Goal: Transaction & Acquisition: Purchase product/service

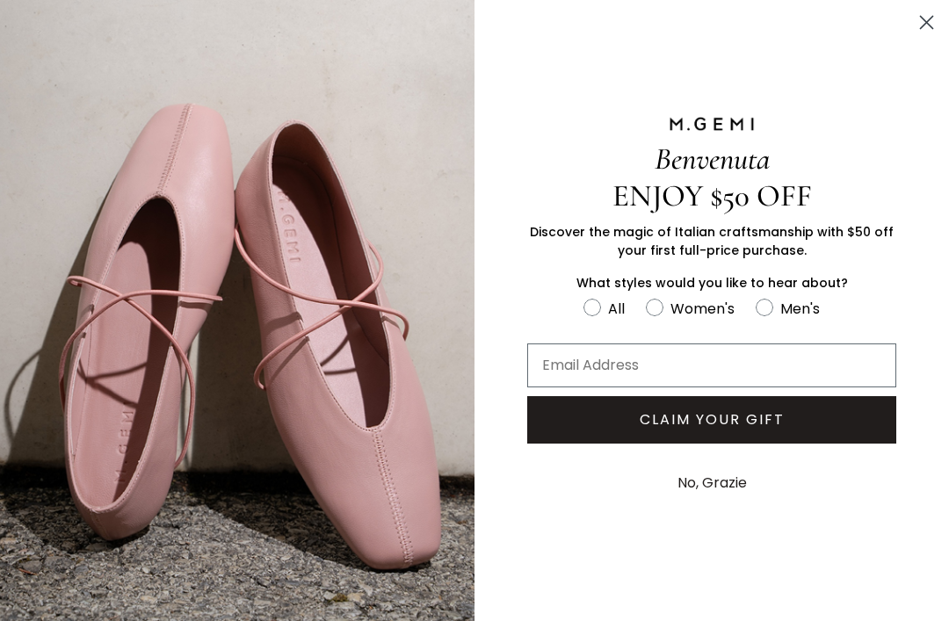
scroll to position [519, 0]
click at [930, 21] on circle "Close dialog" at bounding box center [926, 22] width 29 height 29
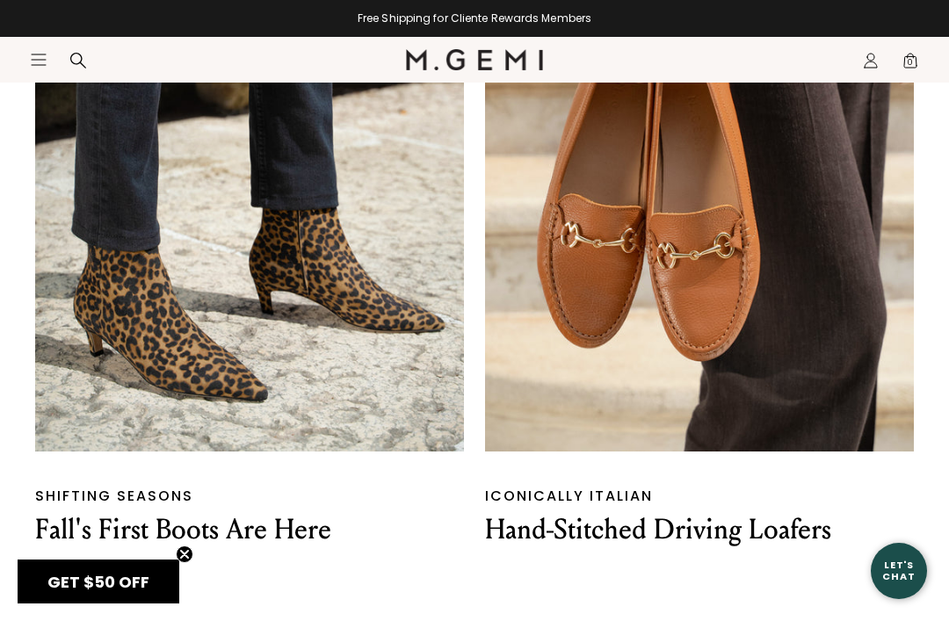
scroll to position [1632, 0]
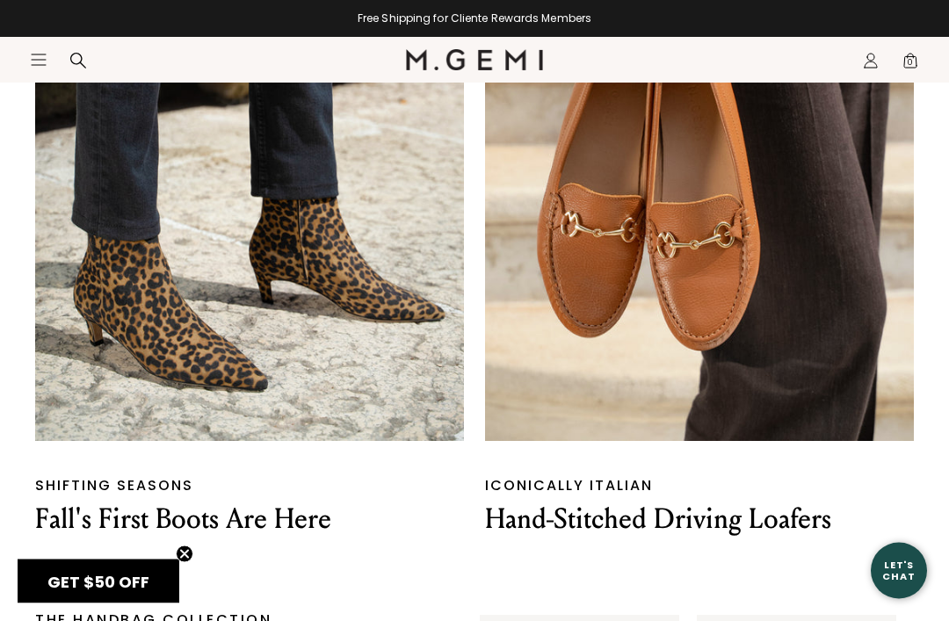
click at [347, 286] on img at bounding box center [249, 177] width 429 height 529
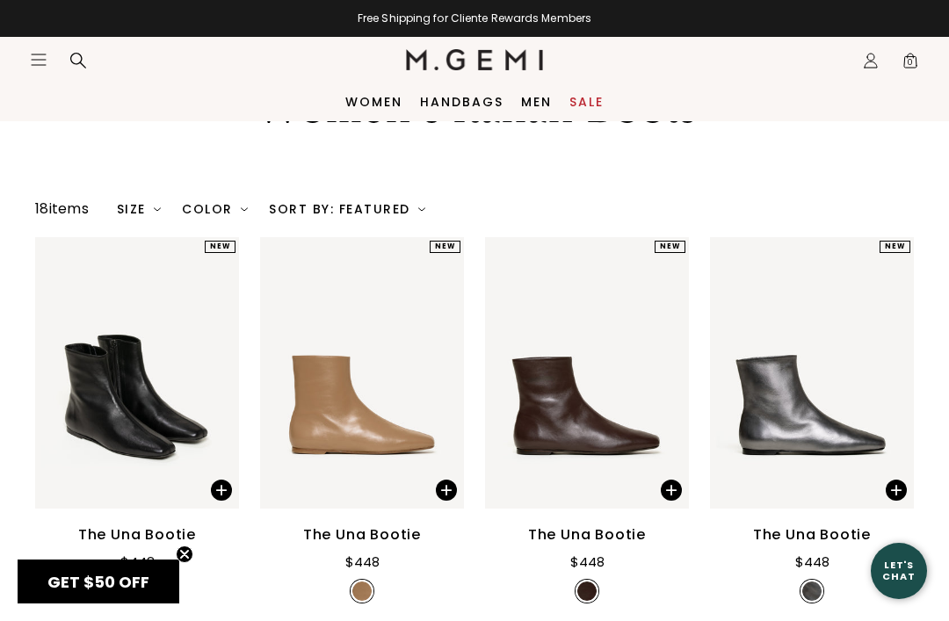
scroll to position [109, 0]
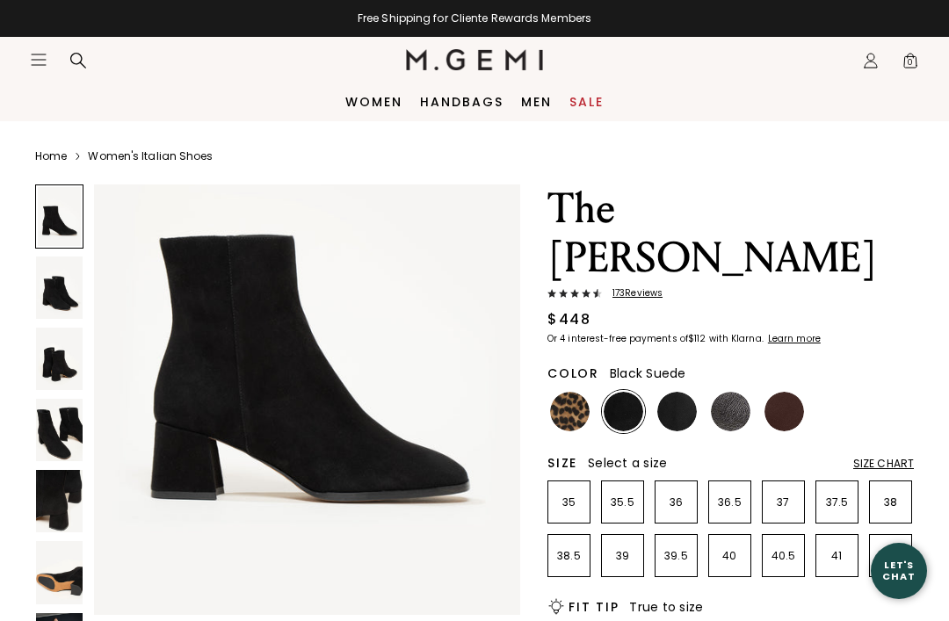
scroll to position [141, 0]
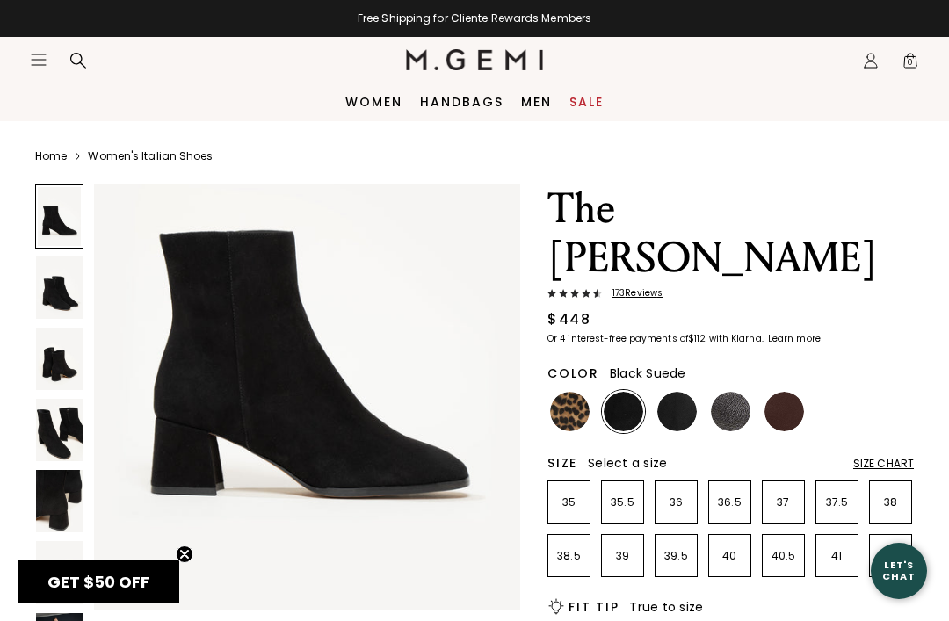
click at [71, 366] on img at bounding box center [59, 359] width 47 height 62
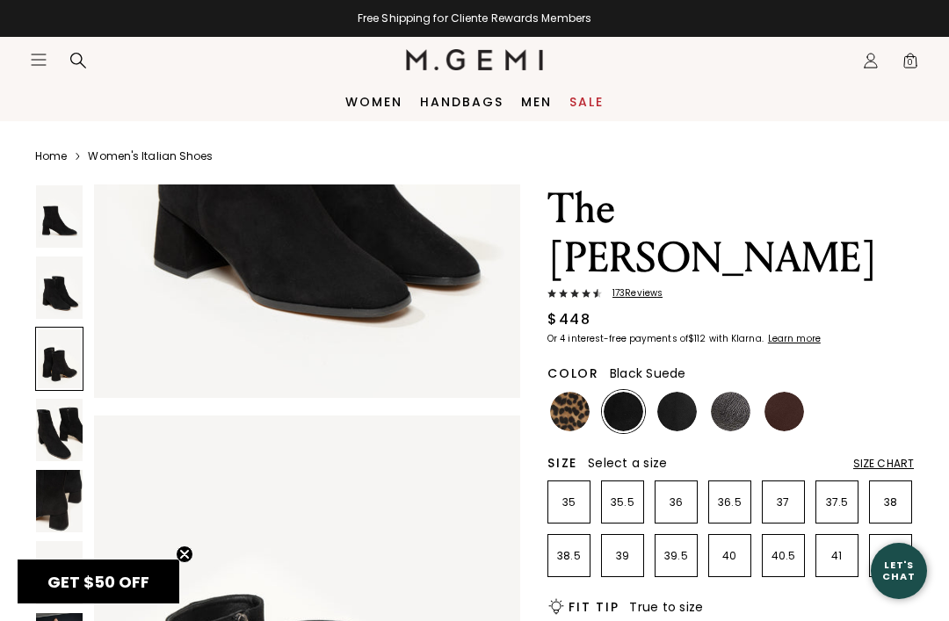
scroll to position [1171, 0]
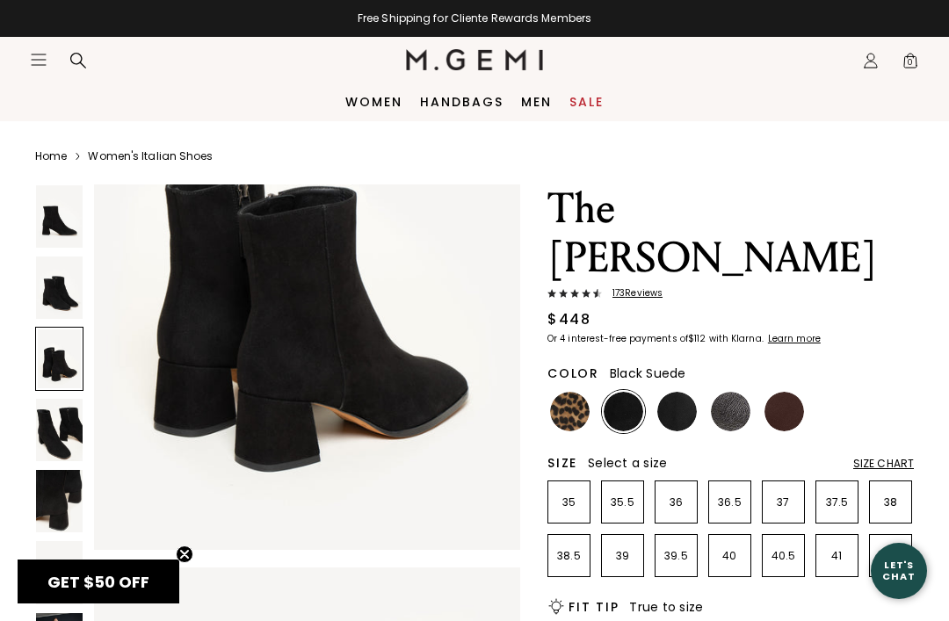
click at [62, 434] on img at bounding box center [59, 430] width 47 height 62
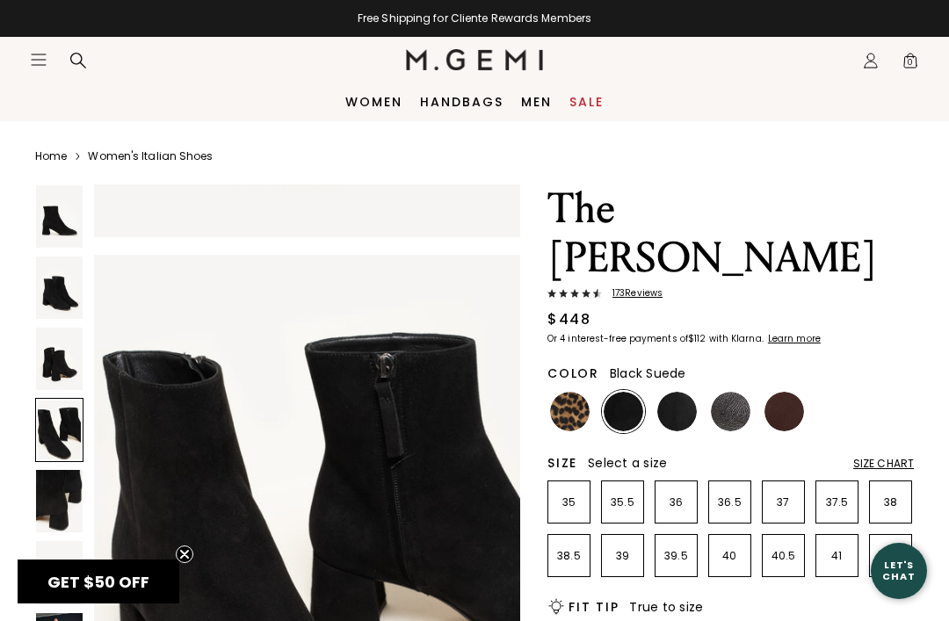
scroll to position [1757, 0]
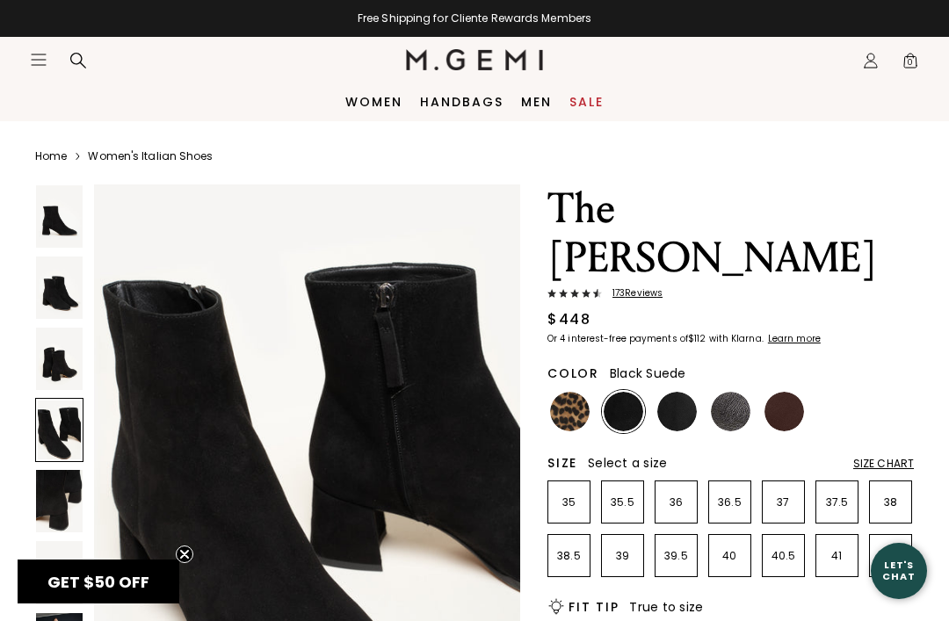
click at [67, 504] on img at bounding box center [59, 501] width 47 height 62
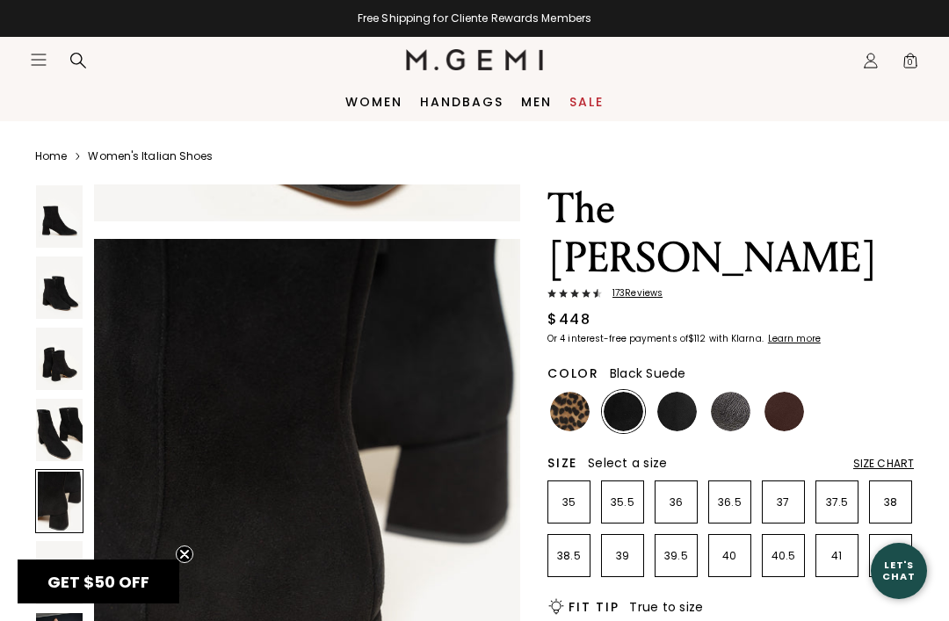
scroll to position [2342, 0]
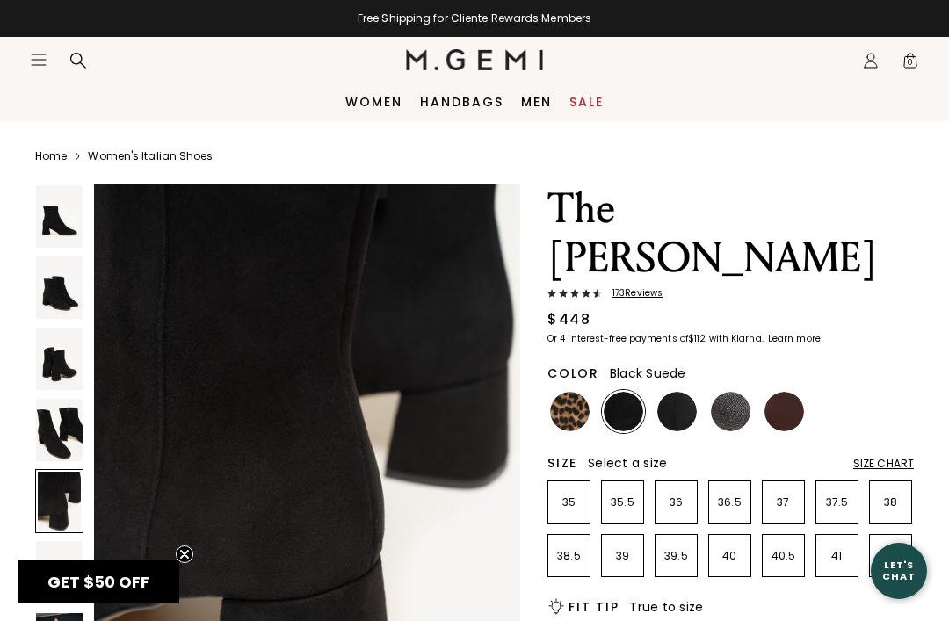
click at [68, 224] on img at bounding box center [59, 216] width 47 height 62
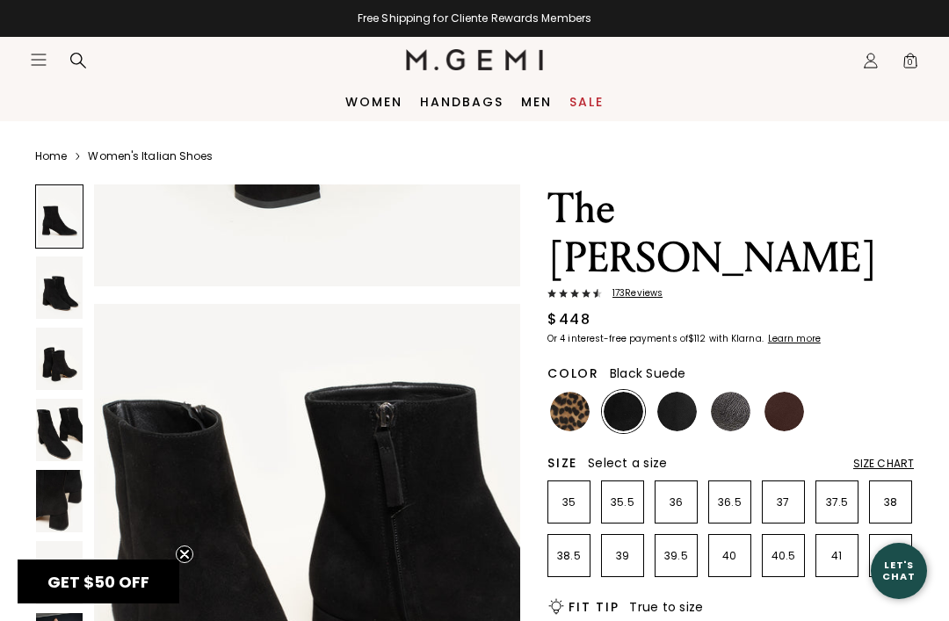
scroll to position [0, 0]
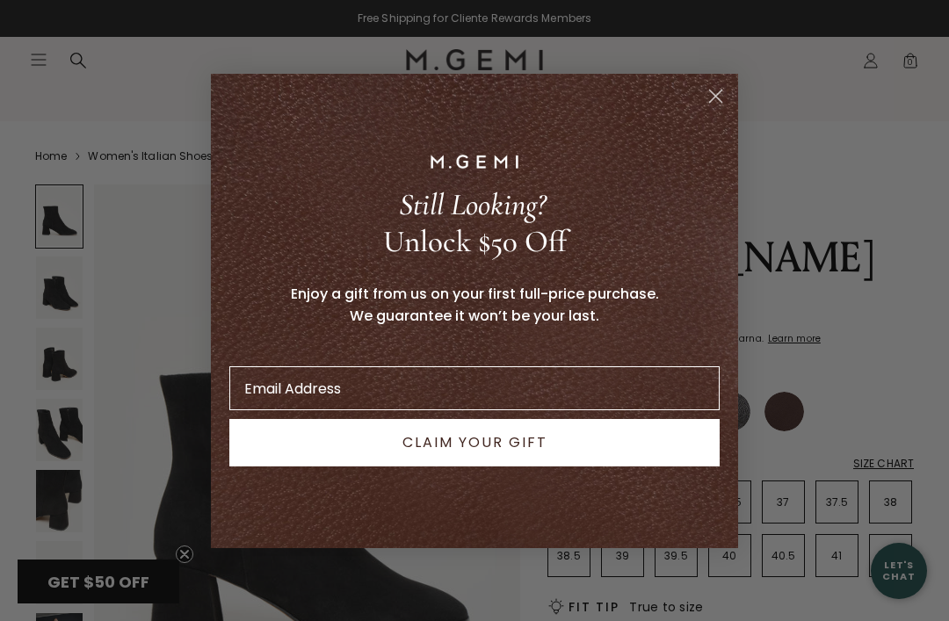
click at [727, 107] on icon "Close dialog" at bounding box center [715, 96] width 31 height 31
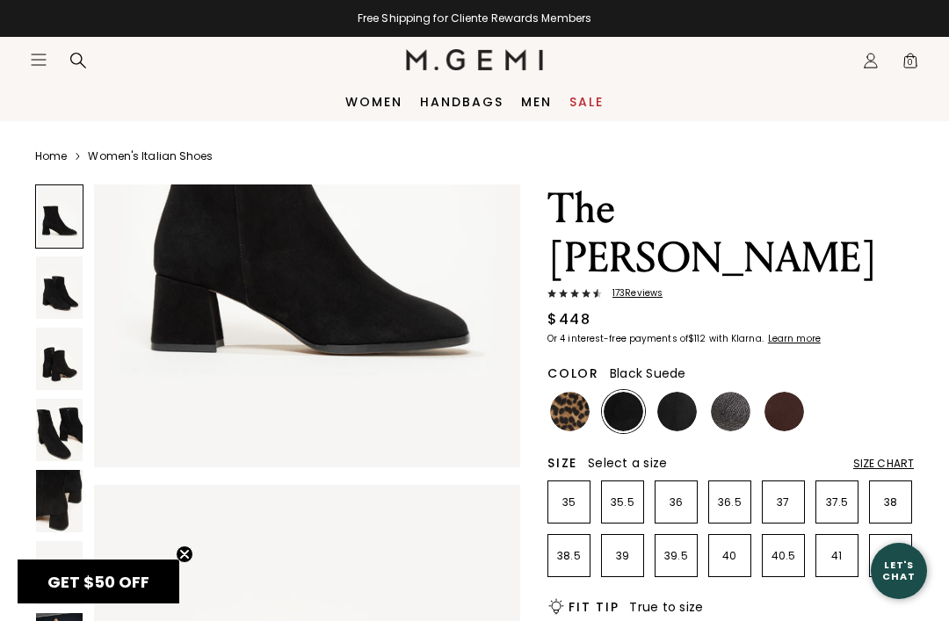
scroll to position [285, 0]
click at [185, 548] on circle "Close teaser" at bounding box center [185, 555] width 17 height 17
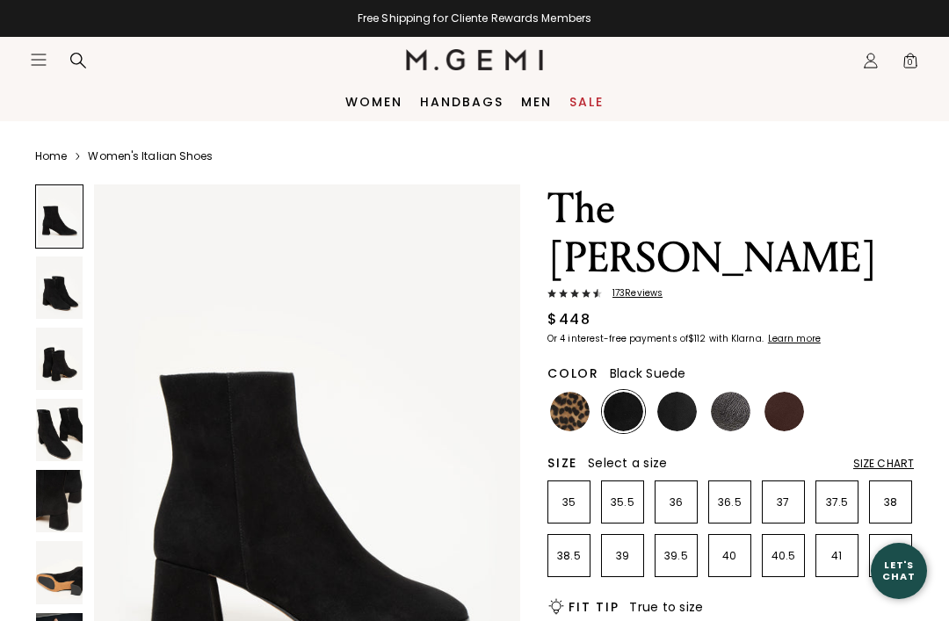
scroll to position [0, 0]
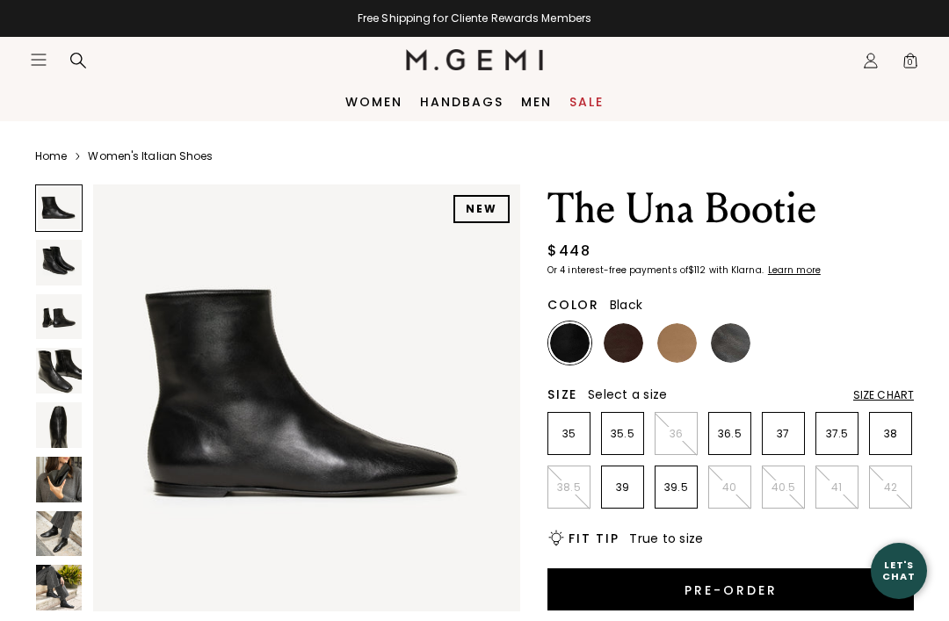
click at [69, 366] on img at bounding box center [59, 371] width 46 height 46
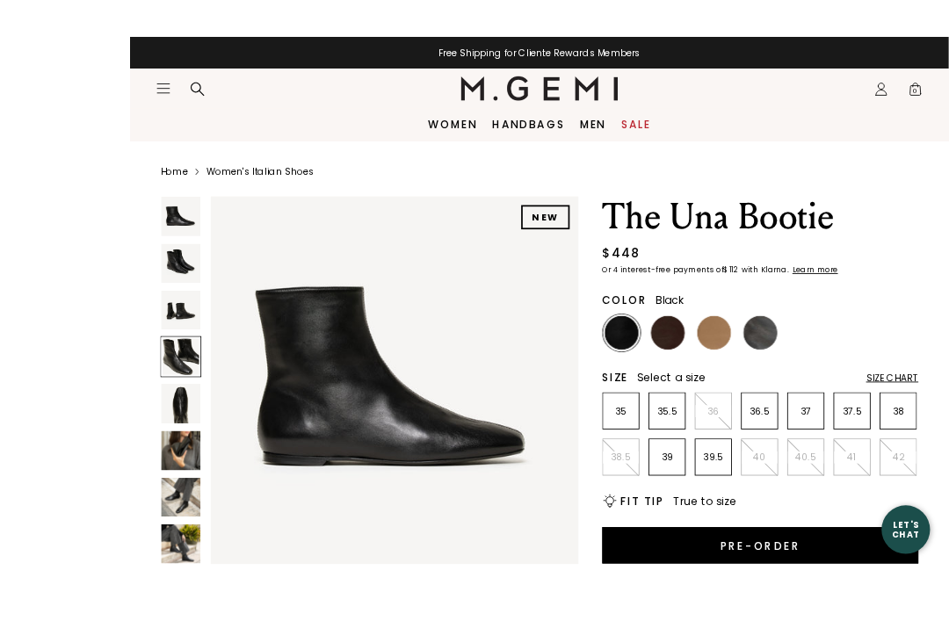
scroll to position [99, 0]
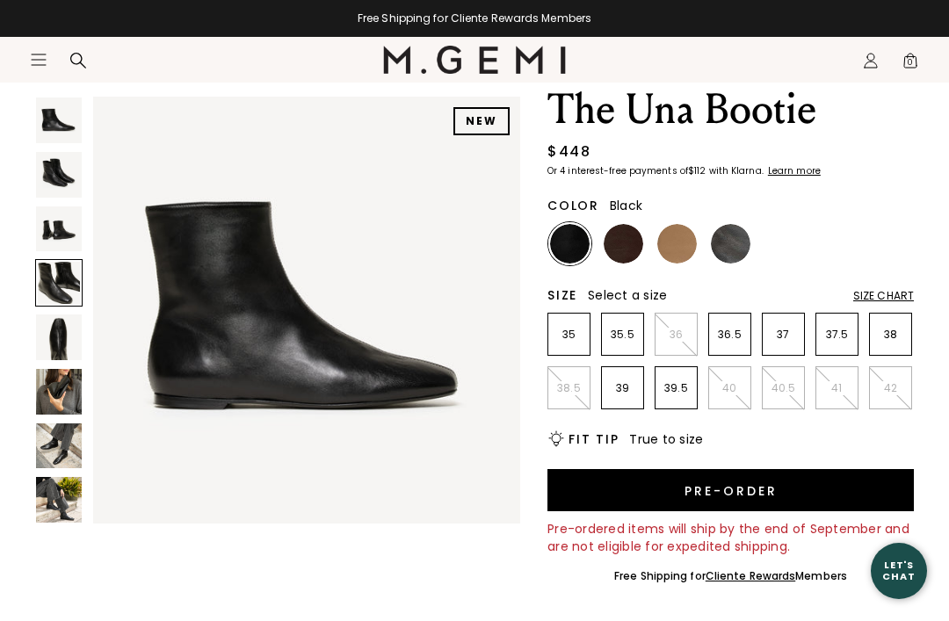
click at [74, 110] on section "Icons/20x20/hamburger@2x Women Shop All Shoes New Arrivals Bestsellers Essentia…" at bounding box center [474, 79] width 949 height 84
click at [738, 243] on img at bounding box center [731, 244] width 40 height 40
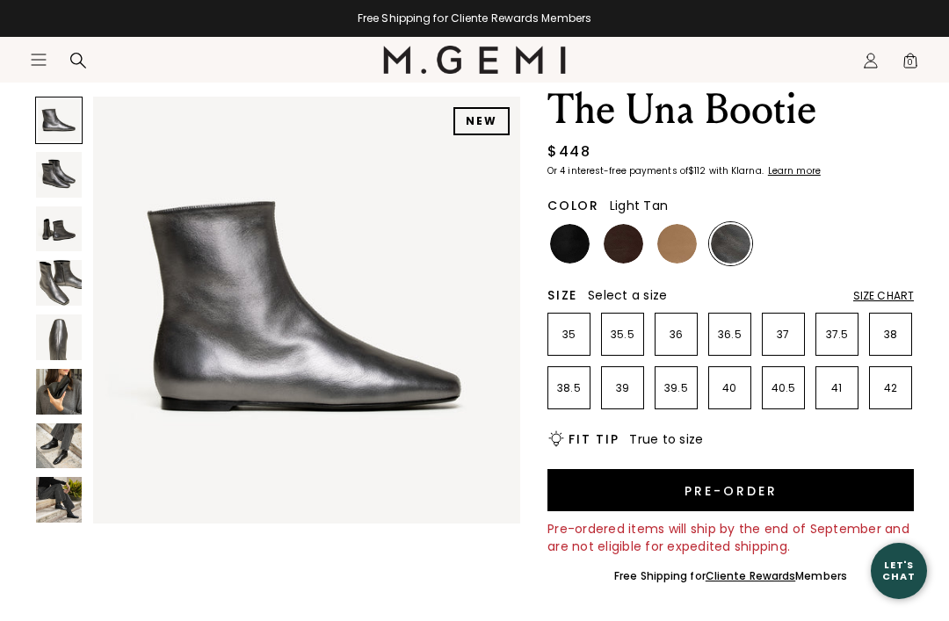
click at [680, 249] on img at bounding box center [677, 244] width 40 height 40
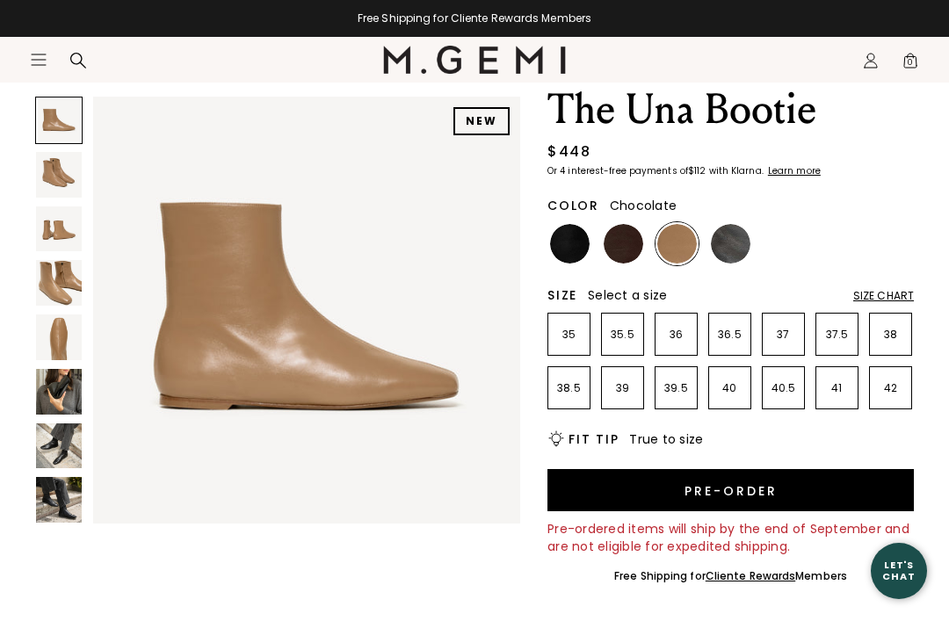
click at [628, 240] on img at bounding box center [624, 244] width 40 height 40
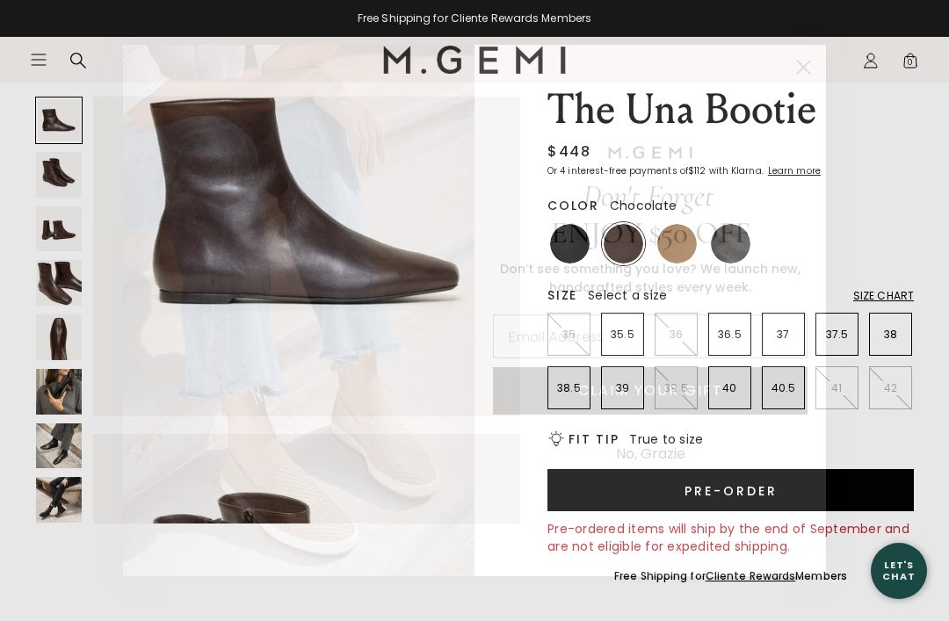
click at [814, 60] on circle "Close dialog" at bounding box center [803, 67] width 29 height 29
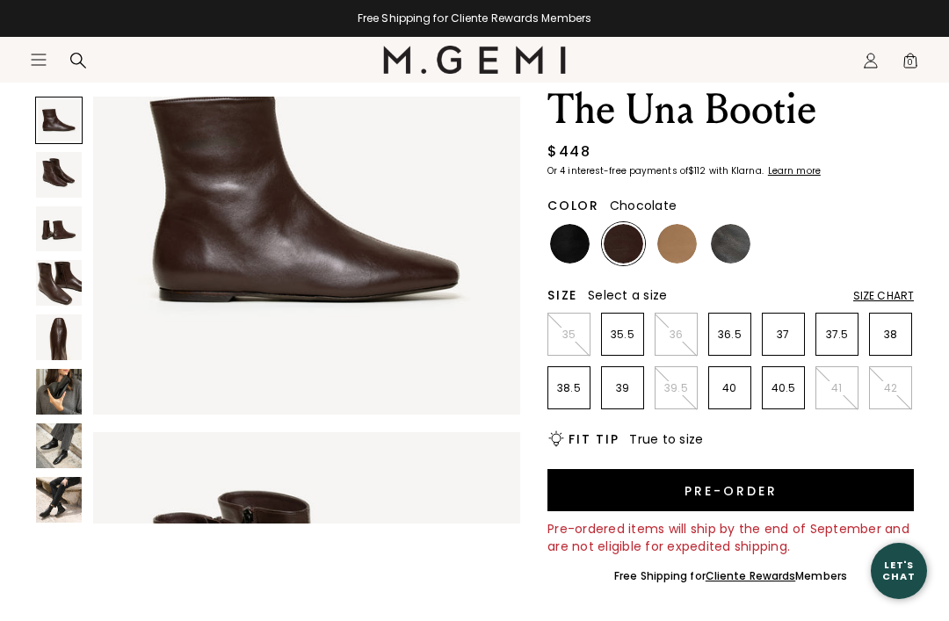
click at [62, 433] on img at bounding box center [59, 447] width 46 height 46
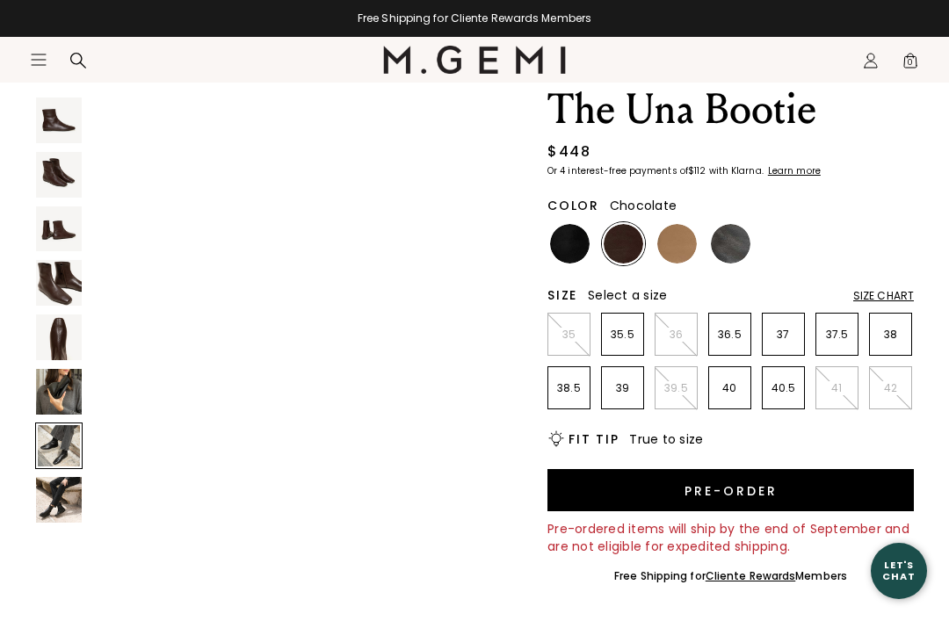
scroll to position [2669, 0]
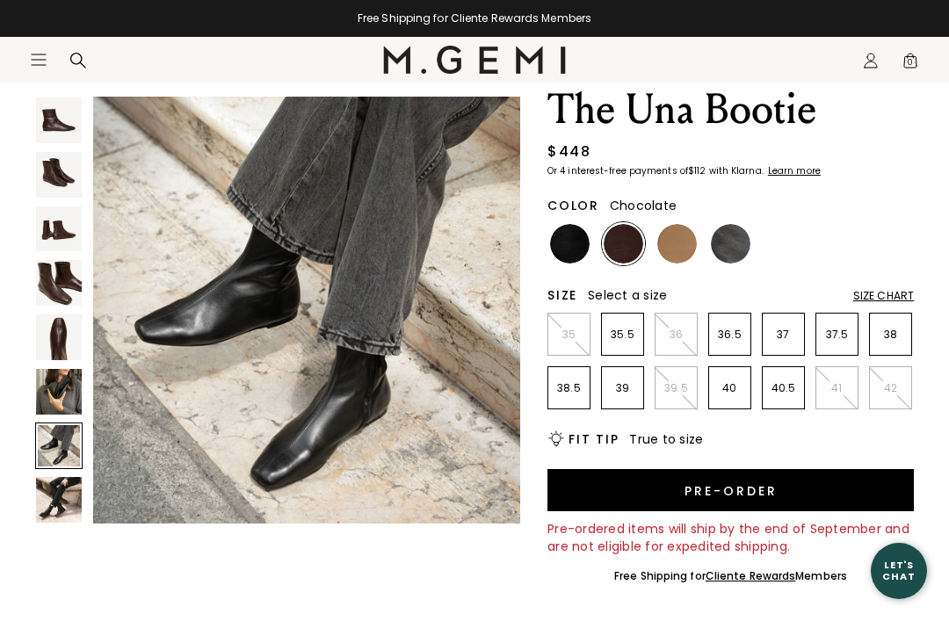
click at [61, 403] on img at bounding box center [59, 392] width 46 height 46
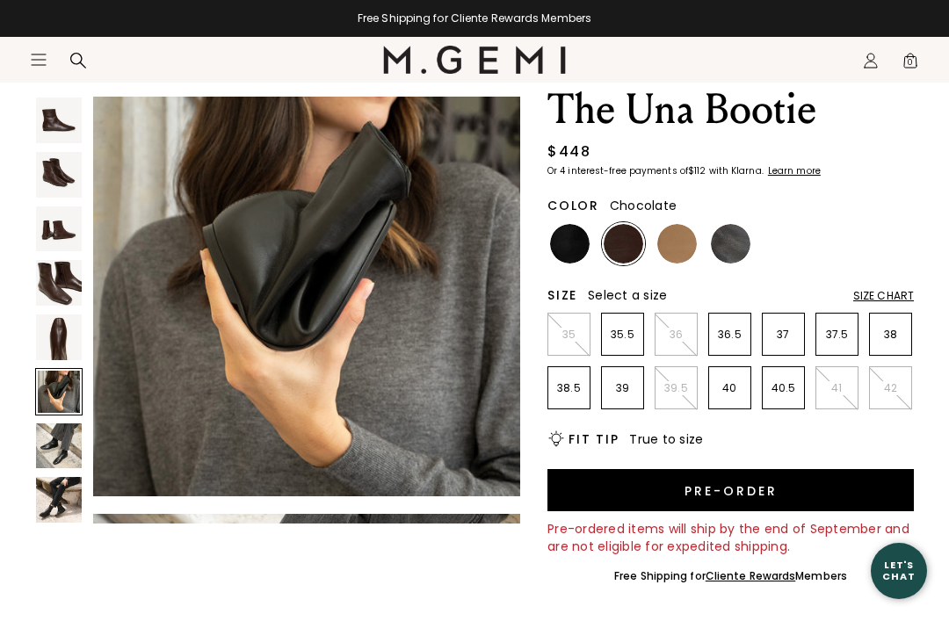
scroll to position [2224, 0]
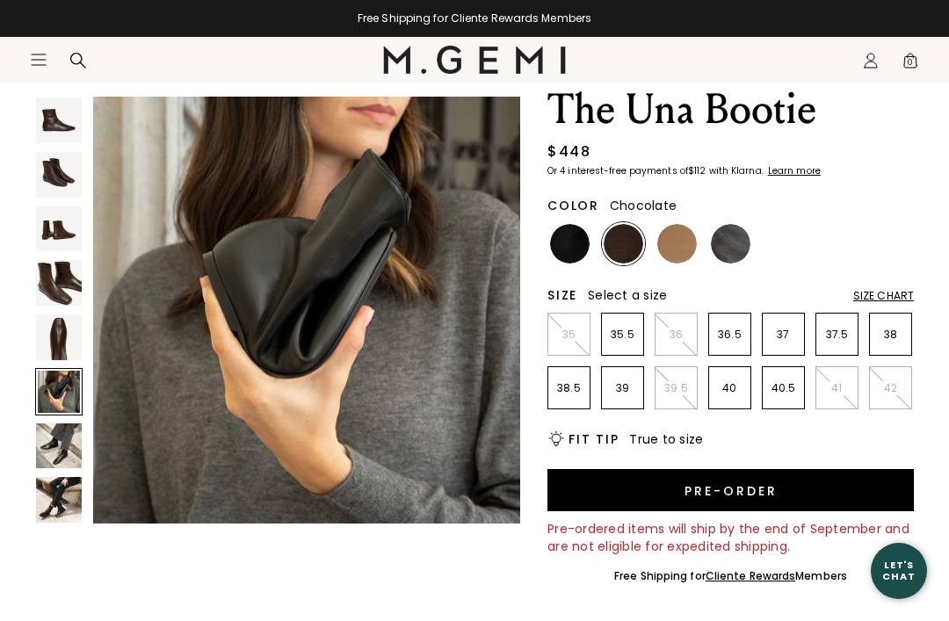
click at [79, 347] on img at bounding box center [59, 338] width 46 height 46
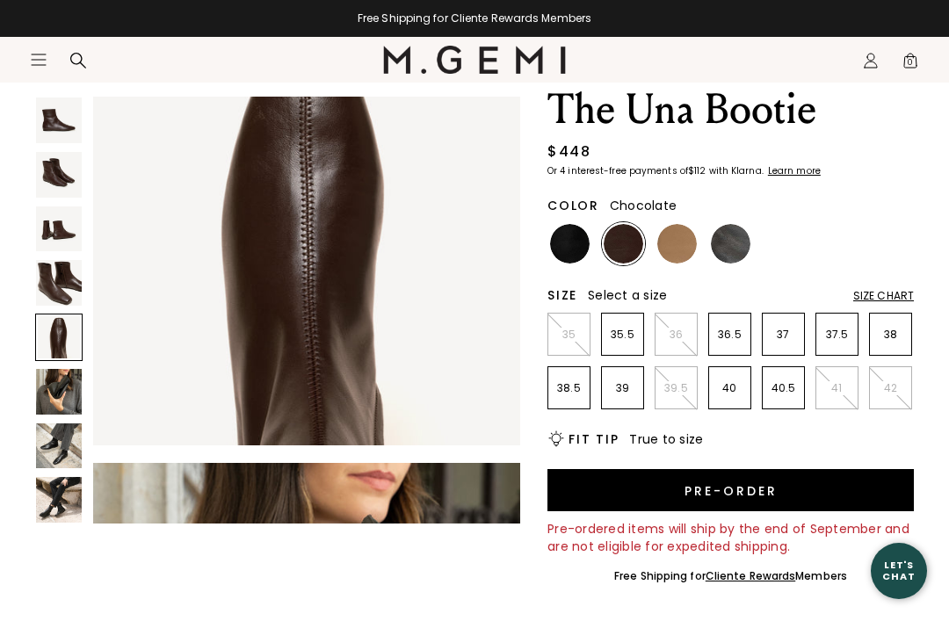
scroll to position [1780, 0]
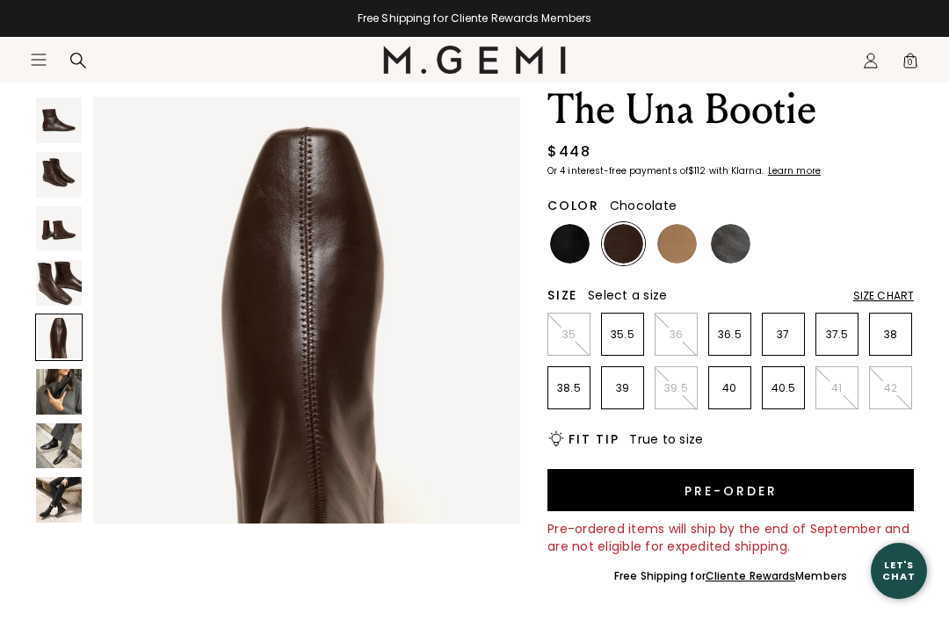
click at [81, 279] on img at bounding box center [59, 283] width 46 height 46
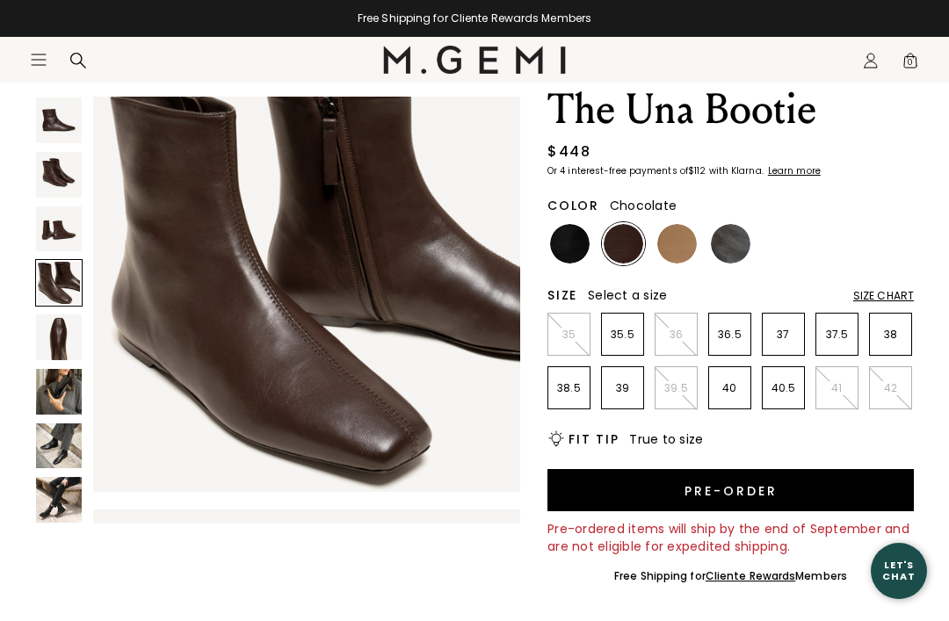
scroll to position [1335, 0]
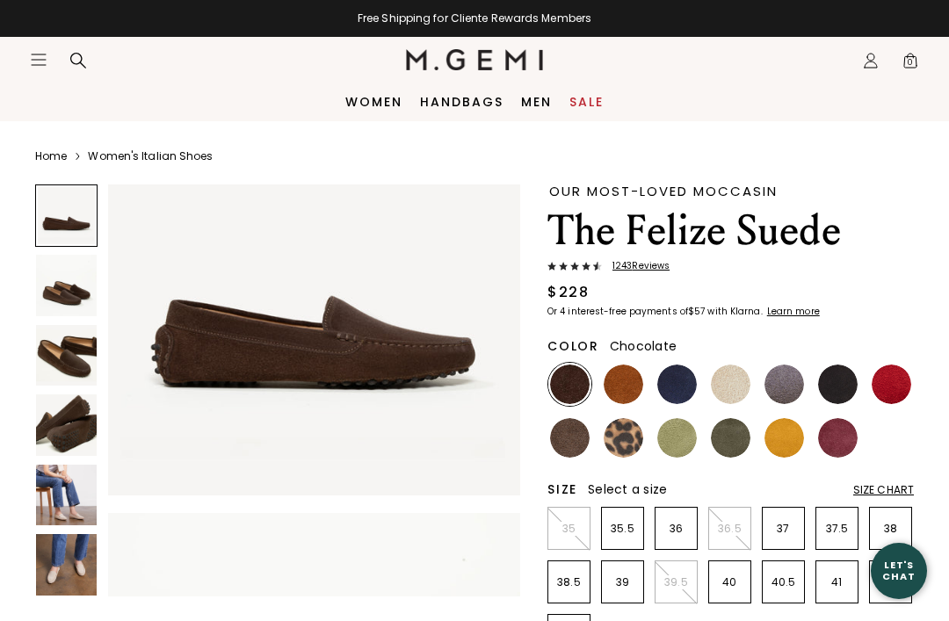
scroll to position [100, 0]
click at [88, 356] on img at bounding box center [66, 355] width 61 height 61
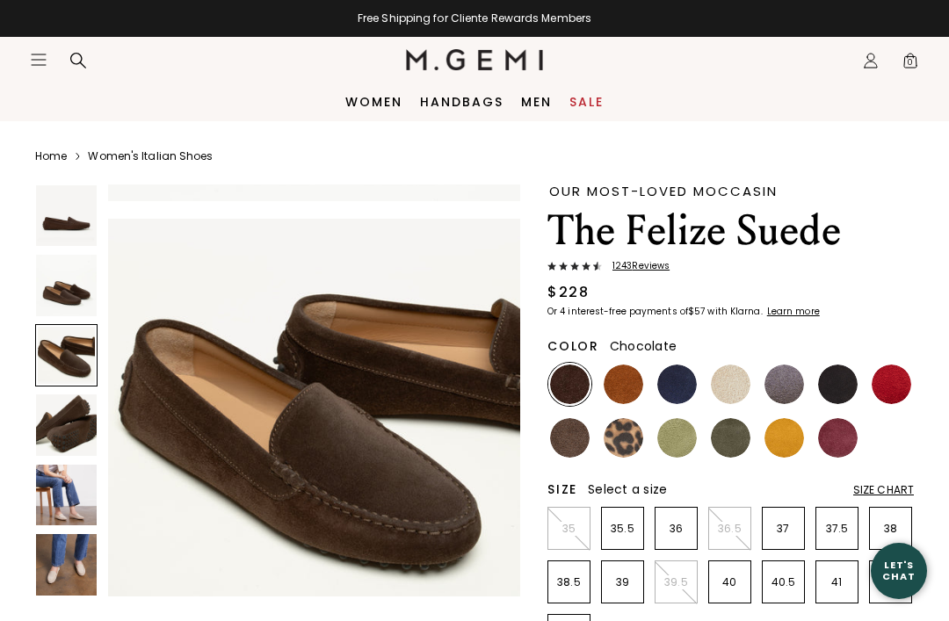
scroll to position [859, 0]
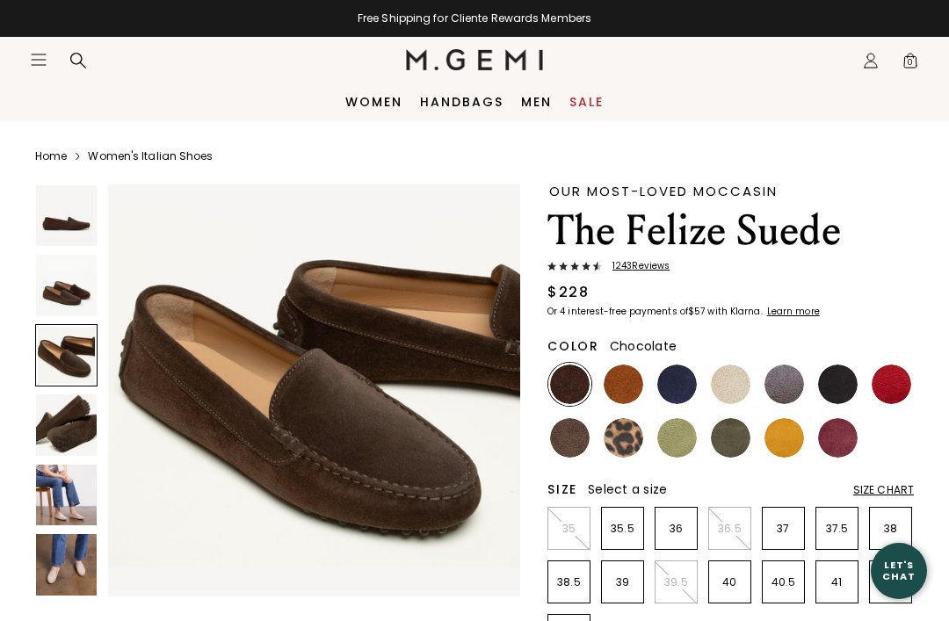
click at [92, 445] on img at bounding box center [66, 425] width 61 height 61
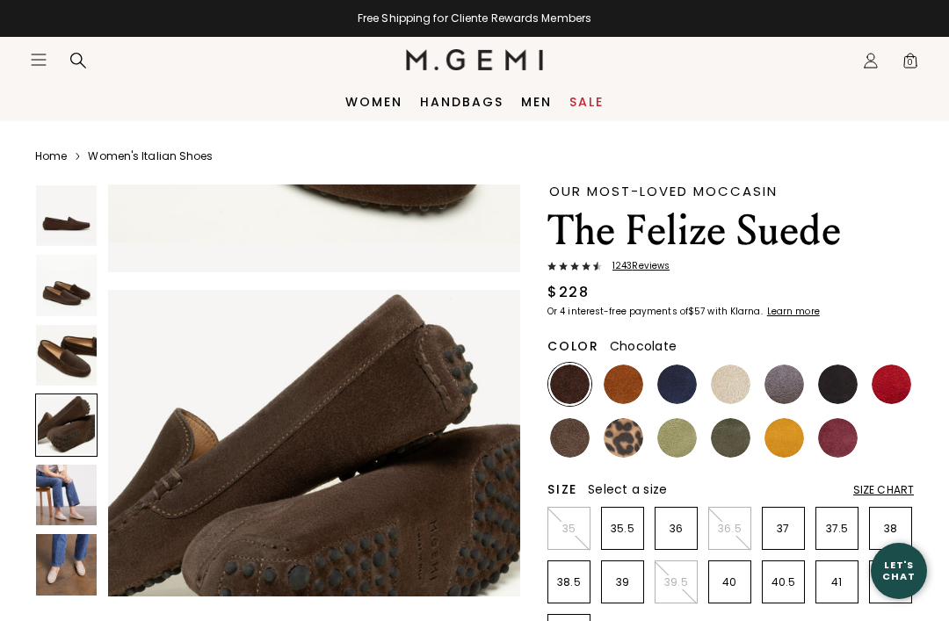
scroll to position [1288, 0]
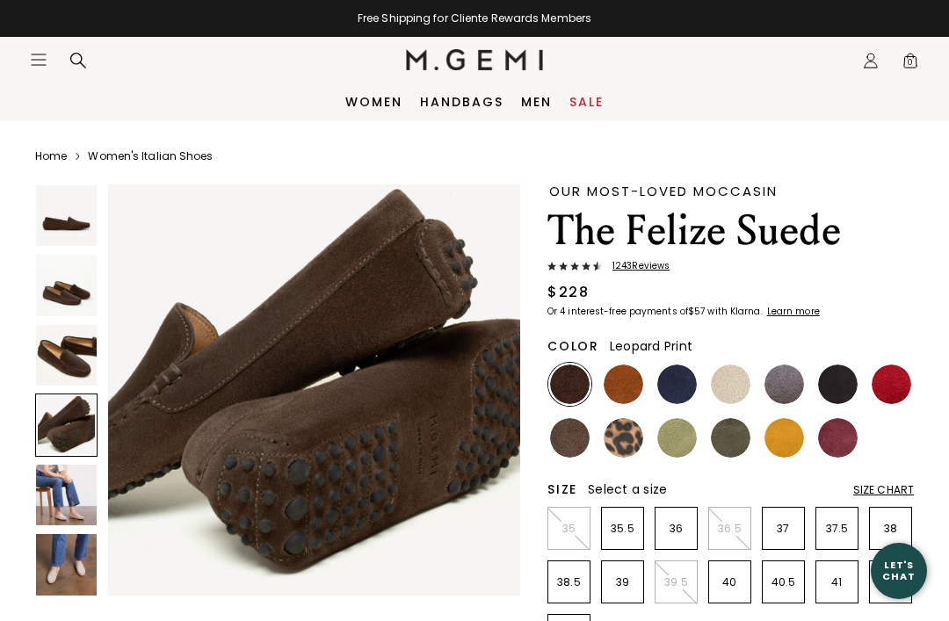
click at [631, 438] on img at bounding box center [624, 438] width 40 height 40
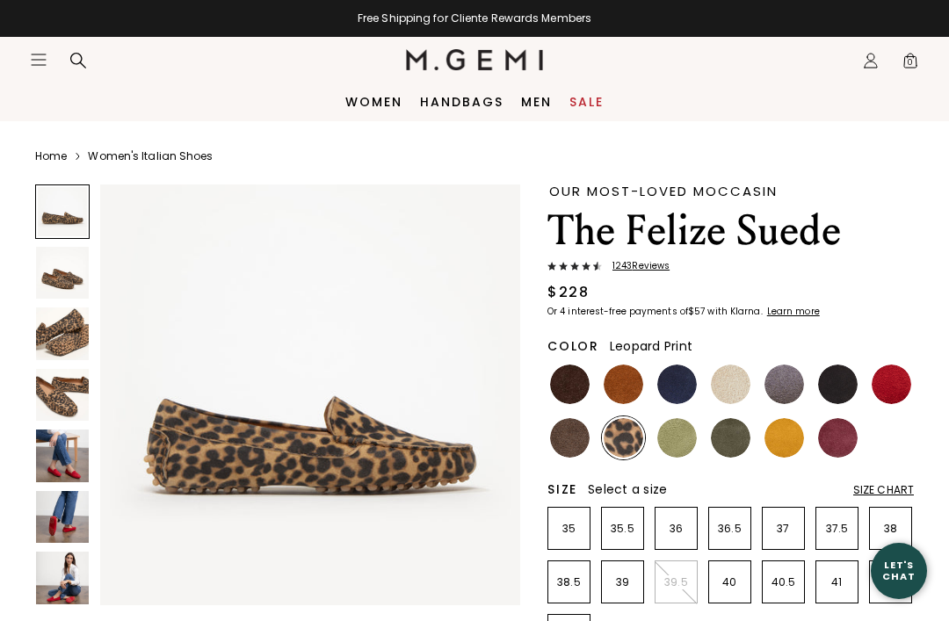
click at [746, 386] on img at bounding box center [731, 385] width 40 height 40
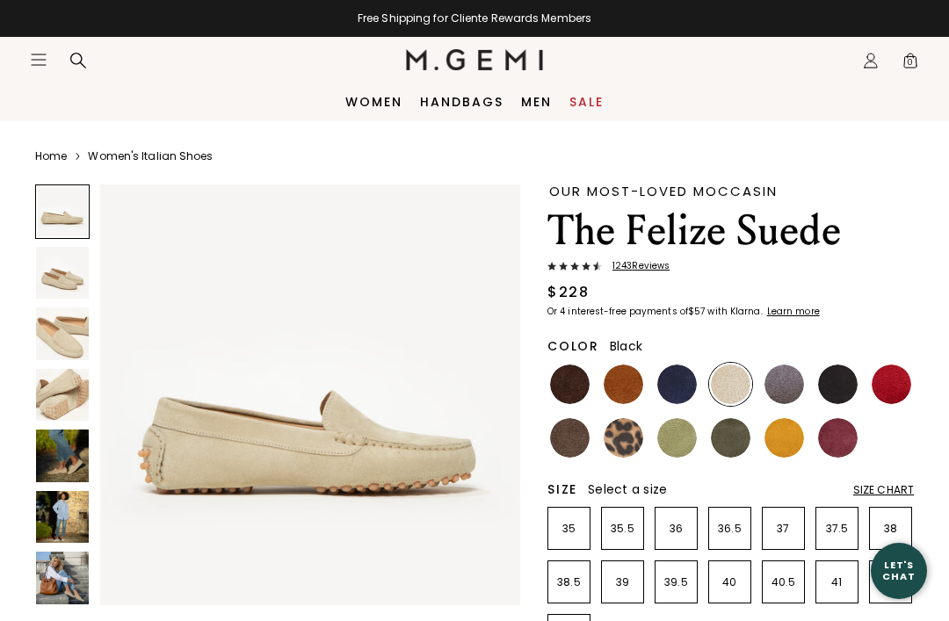
click at [840, 391] on img at bounding box center [838, 385] width 40 height 40
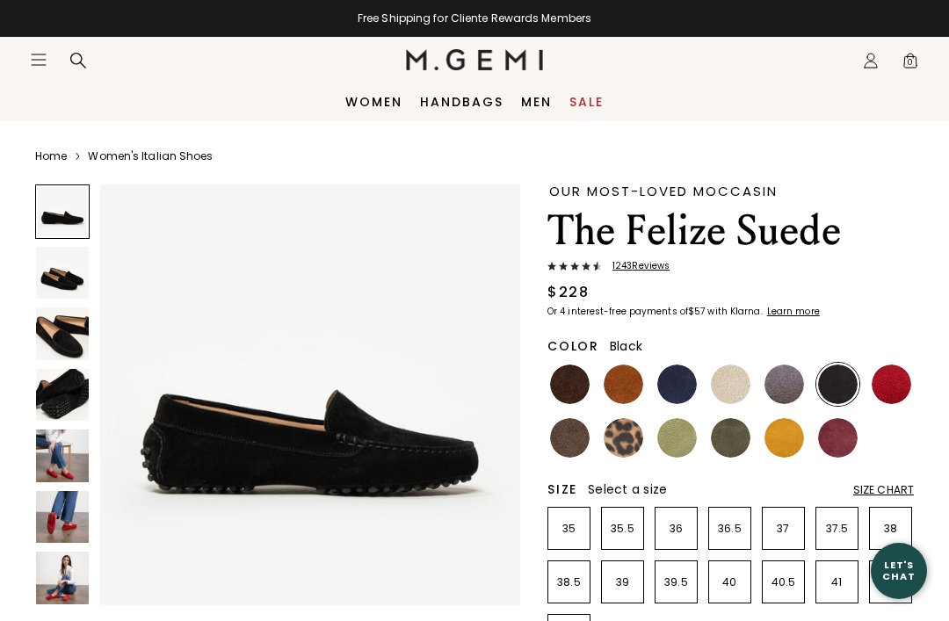
click at [796, 431] on img at bounding box center [785, 438] width 40 height 40
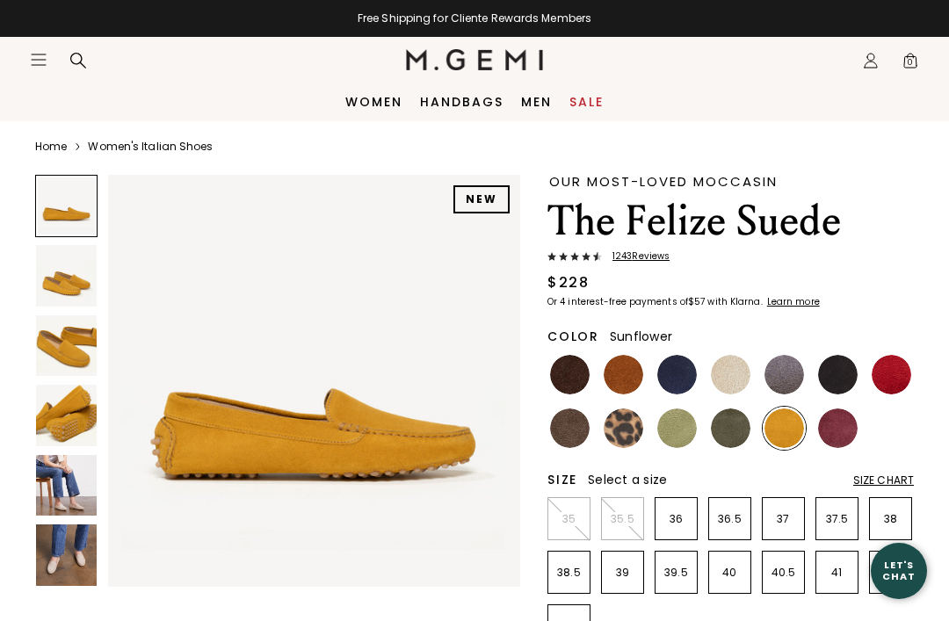
scroll to position [4, 0]
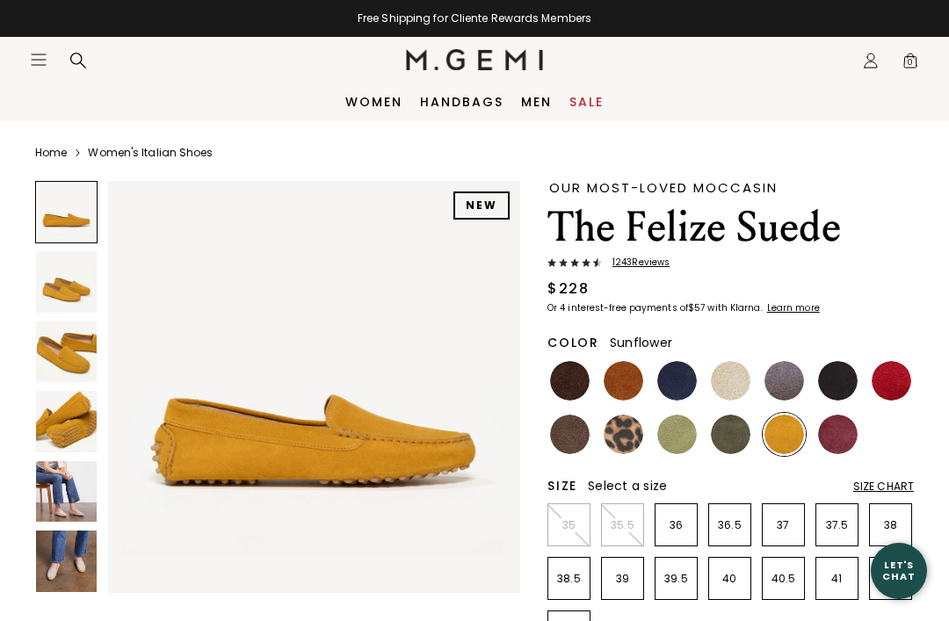
click at [579, 436] on img at bounding box center [570, 435] width 40 height 40
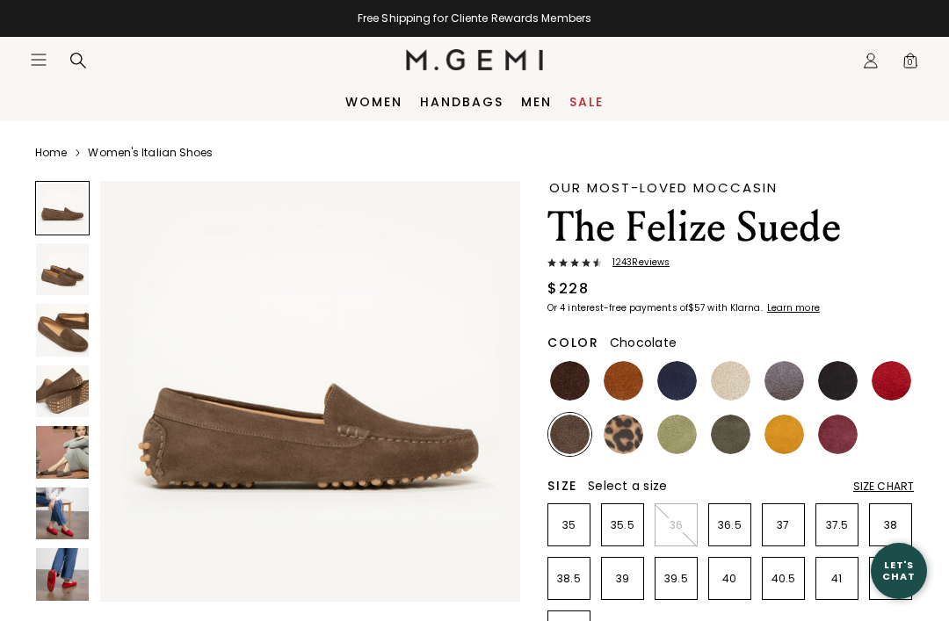
click at [571, 378] on img at bounding box center [570, 381] width 40 height 40
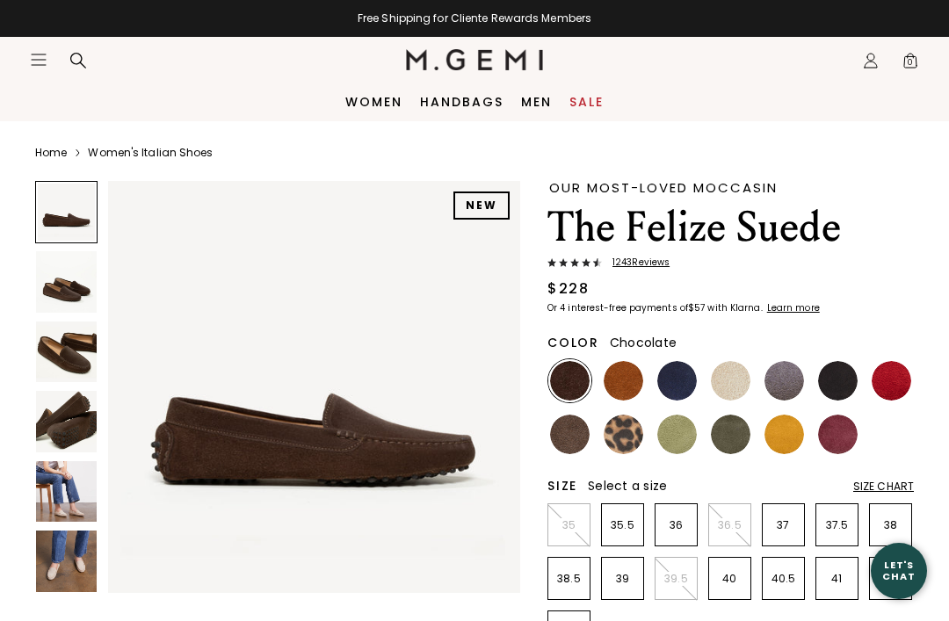
click at [71, 439] on img at bounding box center [66, 421] width 61 height 61
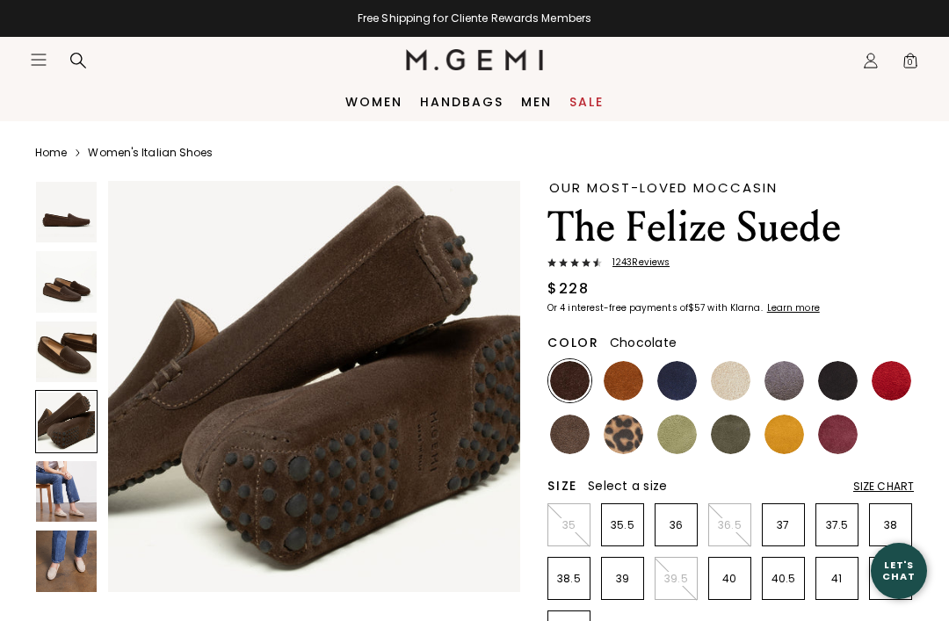
click at [83, 364] on img at bounding box center [66, 352] width 61 height 61
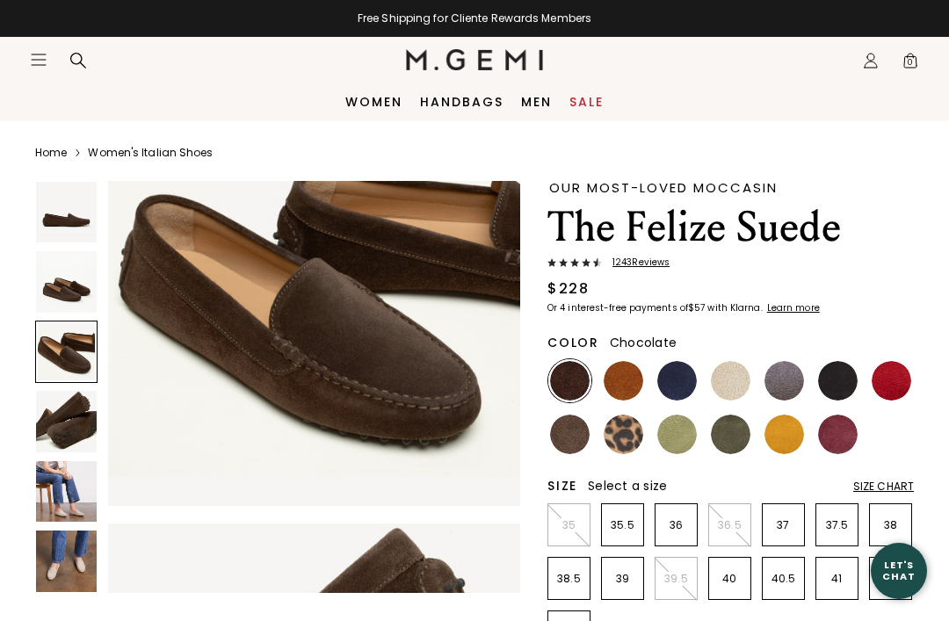
scroll to position [859, 0]
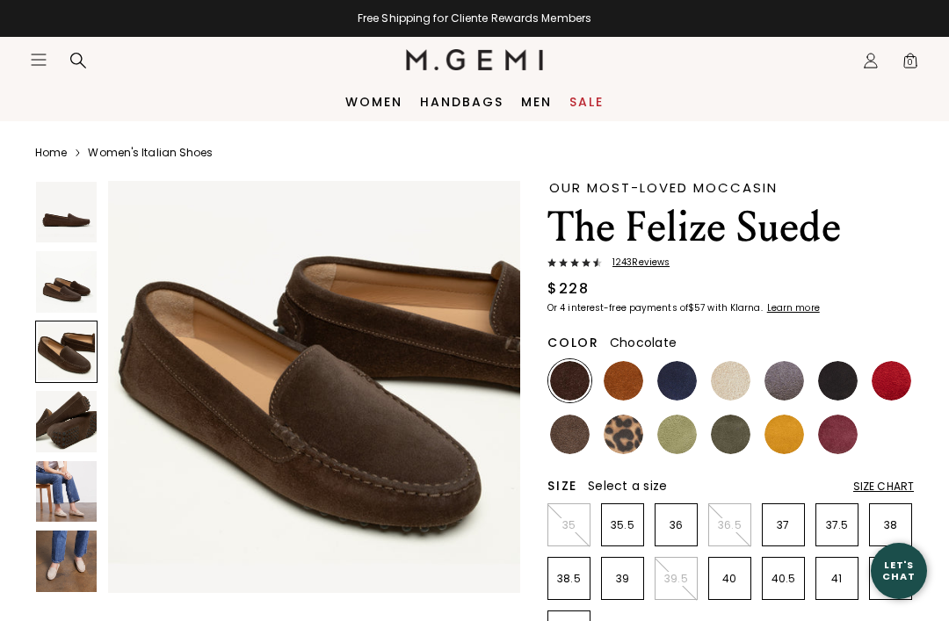
click at [909, 280] on div "$228" at bounding box center [731, 289] width 366 height 21
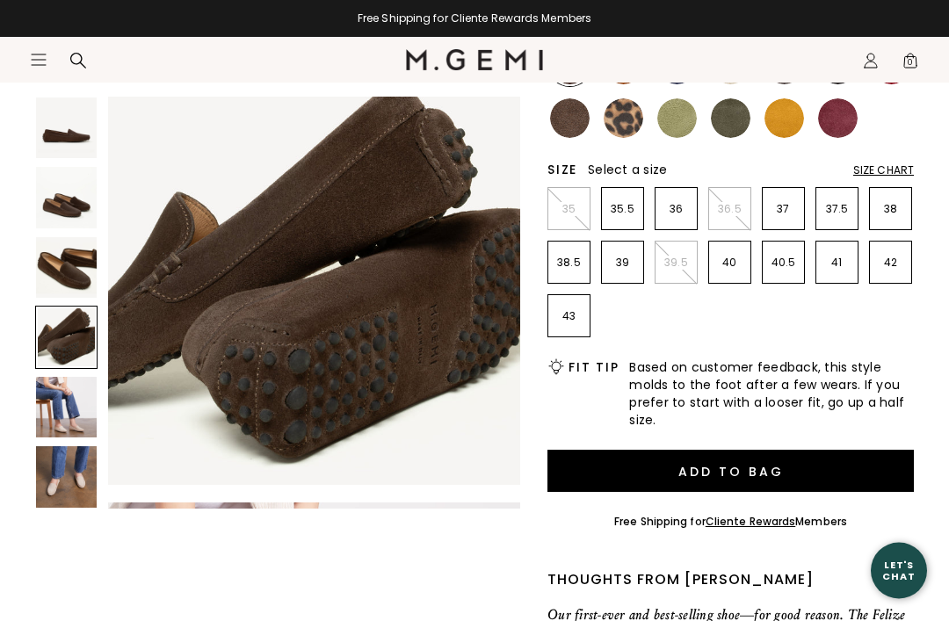
scroll to position [322, 0]
